Goal: Task Accomplishment & Management: Use online tool/utility

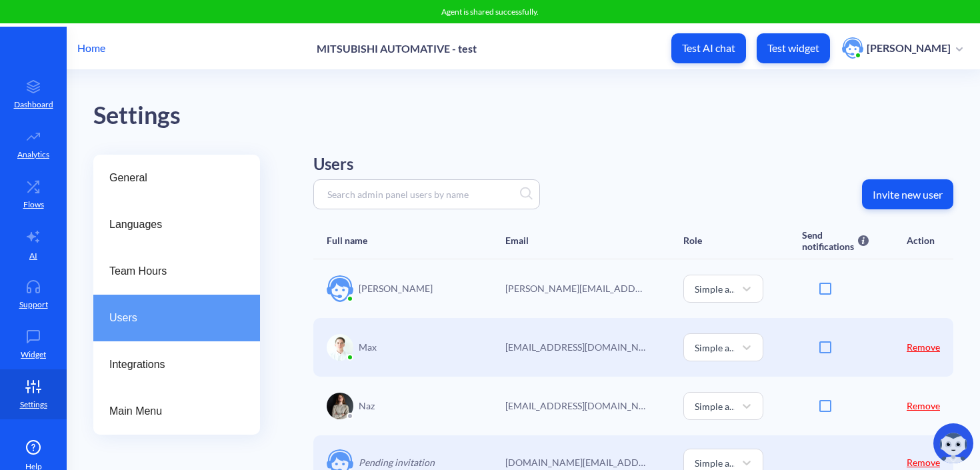
click at [88, 22] on div "Agent is shared successfully." at bounding box center [490, 11] width 980 height 23
click at [95, 40] on p "Home" at bounding box center [91, 48] width 28 height 16
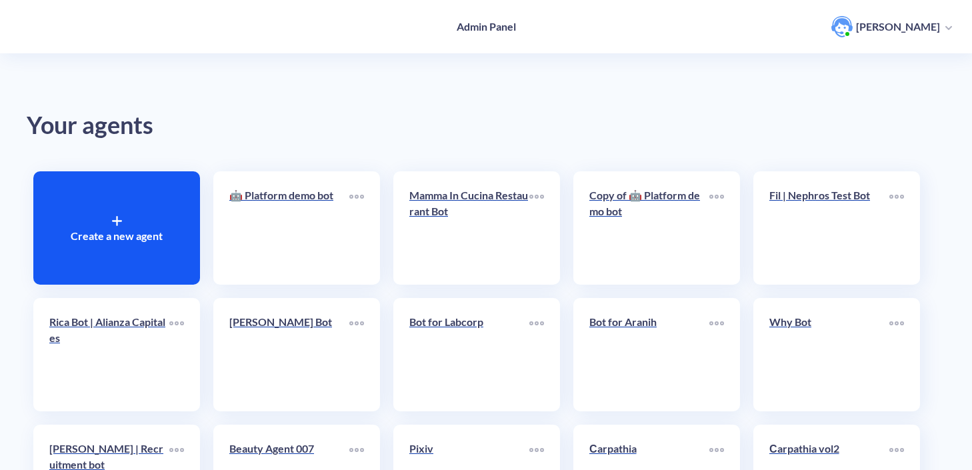
click at [128, 241] on div "Create a new agent" at bounding box center [116, 227] width 167 height 113
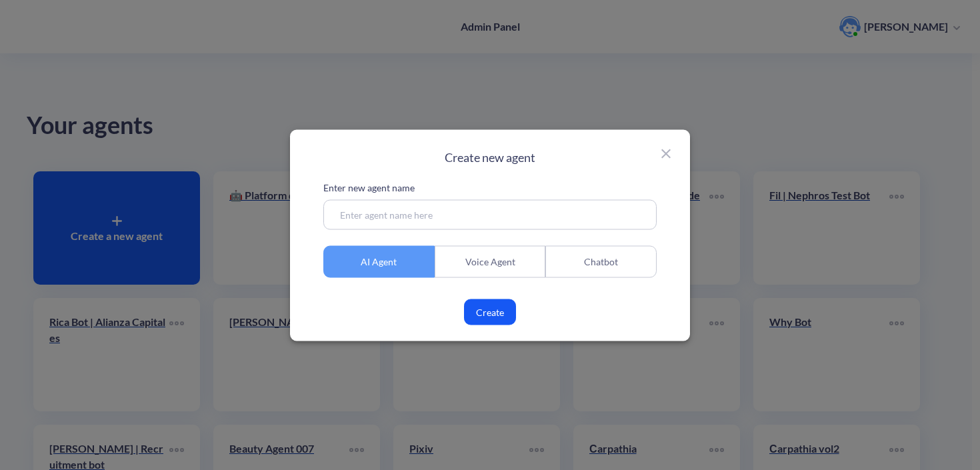
click at [379, 205] on input at bounding box center [489, 214] width 333 height 30
click at [600, 256] on div "Chatbot" at bounding box center [601, 261] width 111 height 32
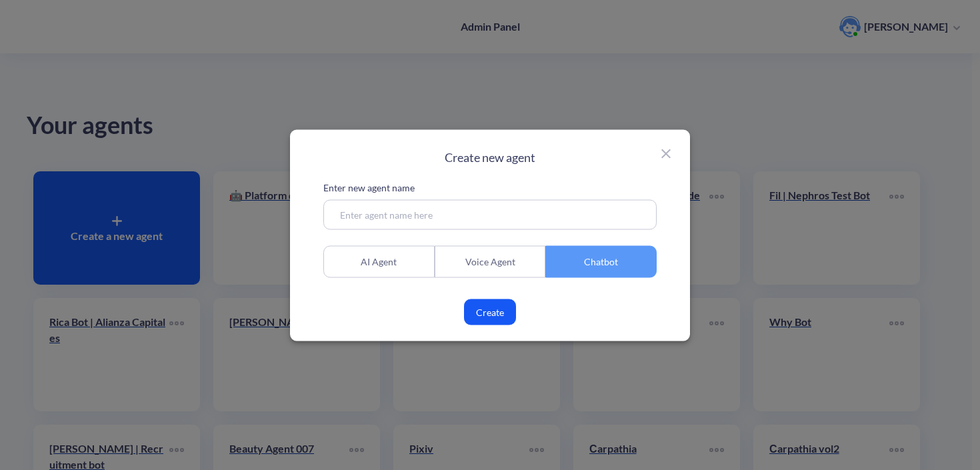
click at [475, 191] on p "Enter new agent name" at bounding box center [489, 187] width 333 height 14
click at [475, 207] on input at bounding box center [489, 214] width 333 height 30
type input "[PERSON_NAME] - test"
click at [504, 313] on button "Create" at bounding box center [490, 312] width 52 height 26
